Goal: Information Seeking & Learning: Learn about a topic

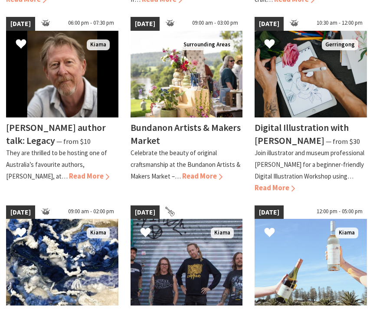
scroll to position [613, 0]
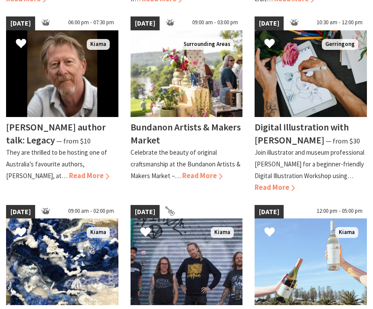
click at [210, 172] on span "Read More" at bounding box center [202, 176] width 40 height 9
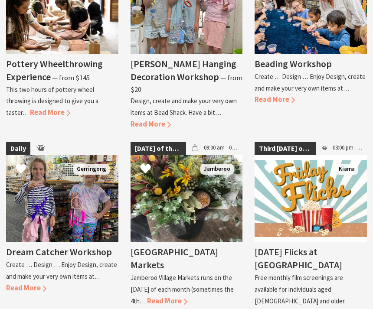
scroll to position [1366, 0]
click at [186, 297] on span "Read More" at bounding box center [167, 301] width 40 height 9
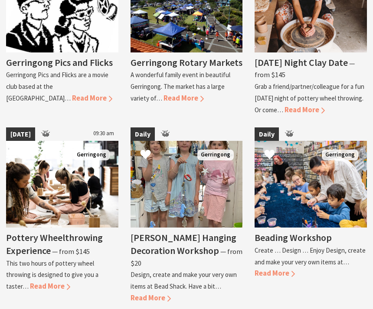
scroll to position [1192, 0]
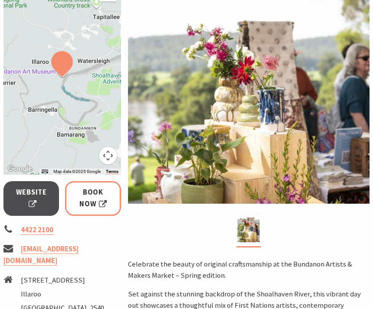
scroll to position [155, 0]
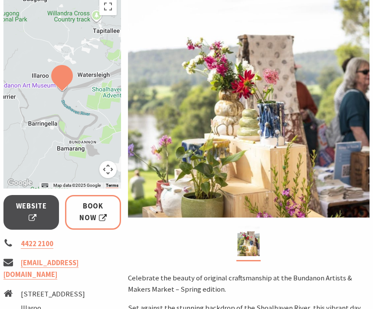
click at [43, 212] on span "Website" at bounding box center [31, 212] width 34 height 23
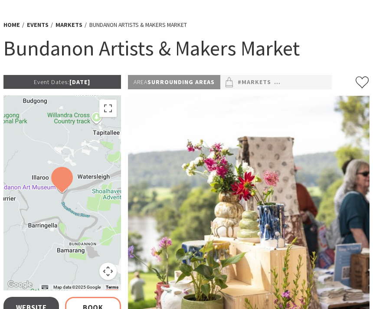
scroll to position [0, 0]
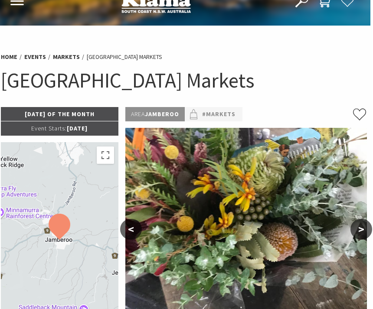
scroll to position [0, 2]
